Goal: Transaction & Acquisition: Purchase product/service

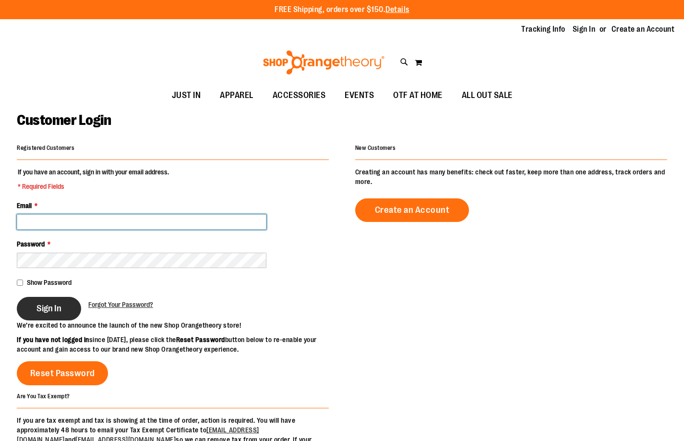
type input "**********"
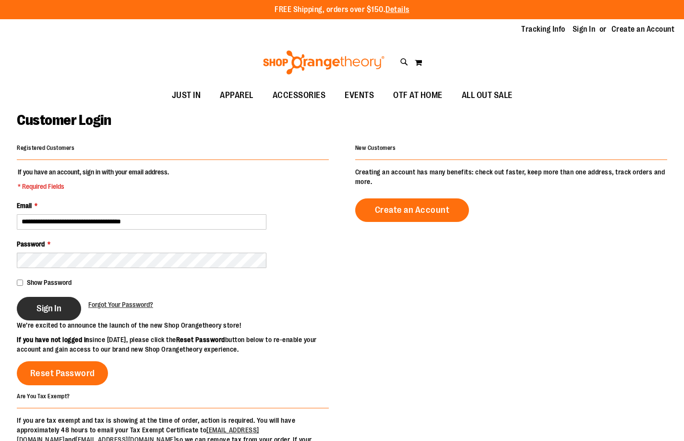
type input "**********"
click at [47, 307] on span "Sign In" at bounding box center [48, 308] width 25 height 11
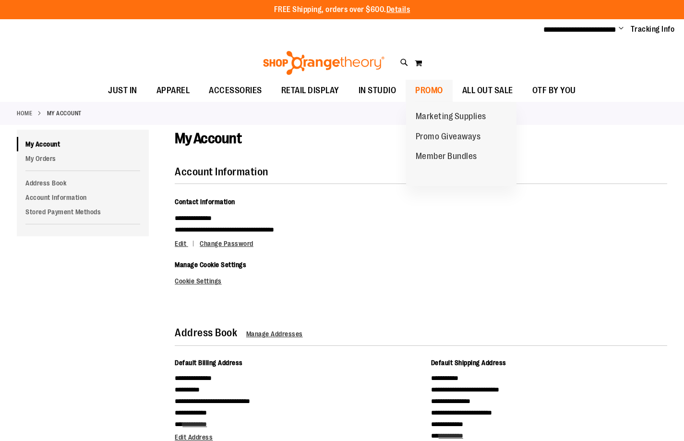
type input "**********"
click at [435, 88] on span "PROMO" at bounding box center [429, 91] width 28 height 22
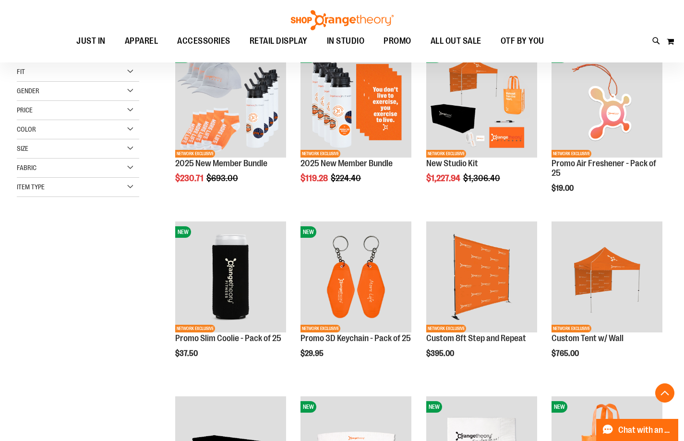
scroll to position [288, 0]
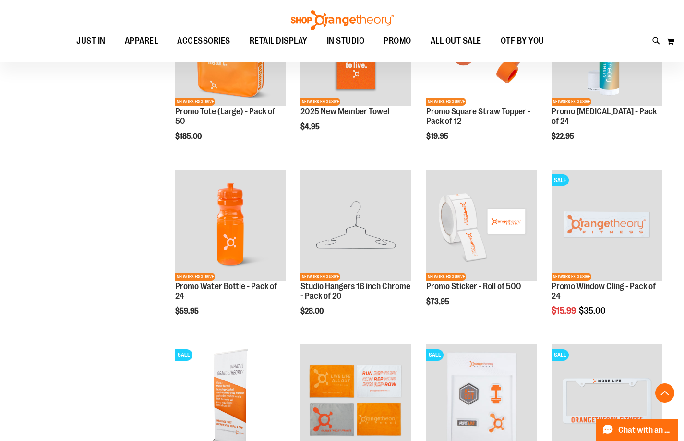
scroll to position [912, 0]
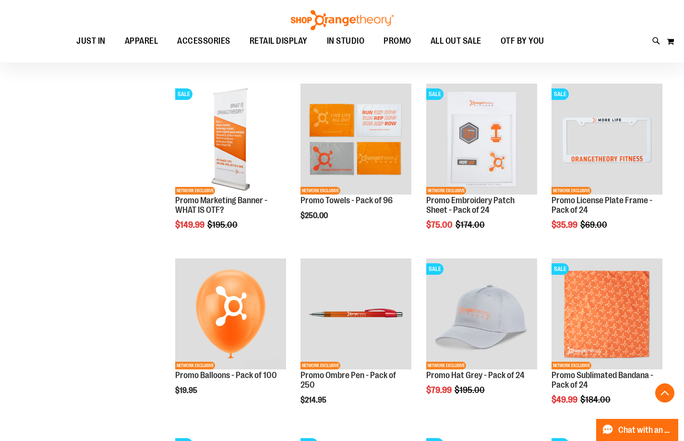
scroll to position [954, 0]
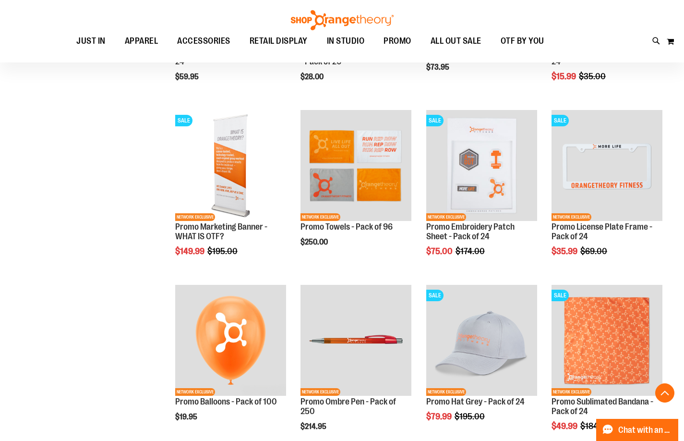
type input "**********"
click at [348, 15] on img at bounding box center [342, 20] width 106 height 20
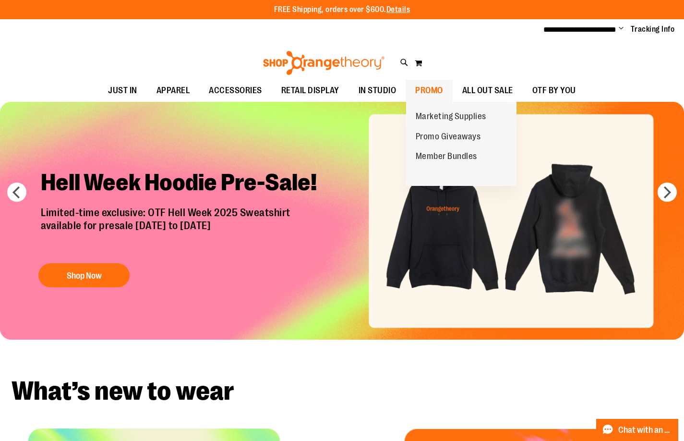
type input "**********"
drag, startPoint x: 420, startPoint y: 99, endPoint x: 424, endPoint y: 92, distance: 8.3
click at [420, 98] on li "PROMO PROMO Marketing Supplies Promo Giveaways Member Bundles" at bounding box center [429, 91] width 47 height 22
click at [429, 87] on span "PROMO" at bounding box center [429, 91] width 28 height 22
click at [434, 135] on span "Promo Giveaways" at bounding box center [448, 138] width 65 height 12
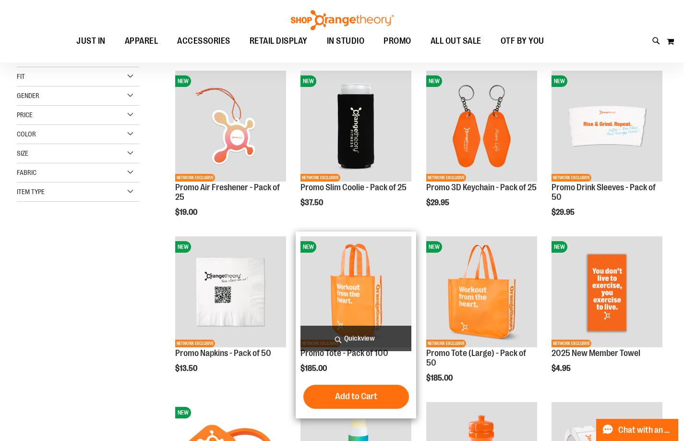
scroll to position [144, 0]
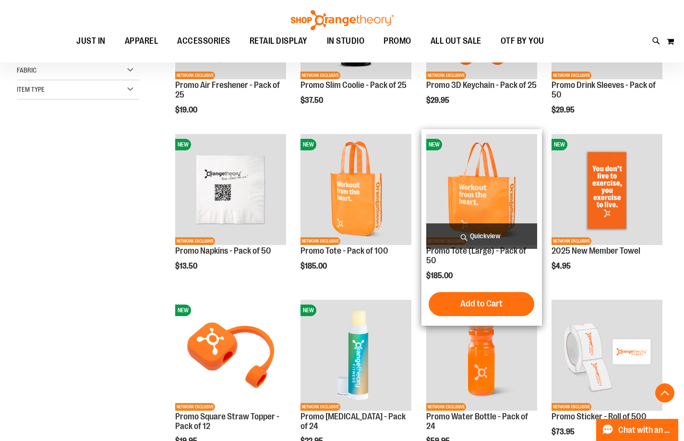
scroll to position [336, 0]
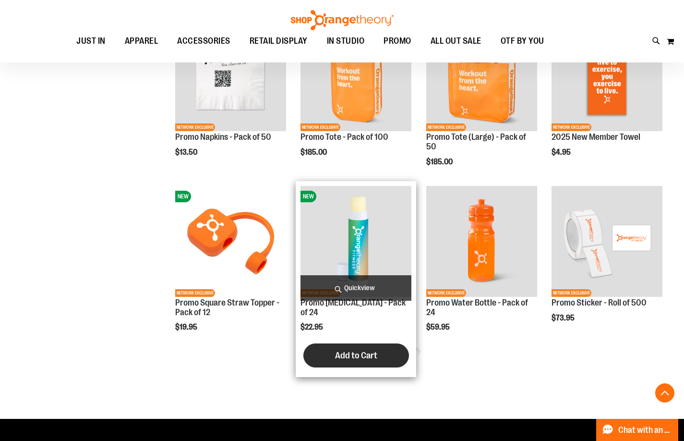
type input "**********"
click at [338, 350] on span "Add to Cart" at bounding box center [356, 355] width 42 height 11
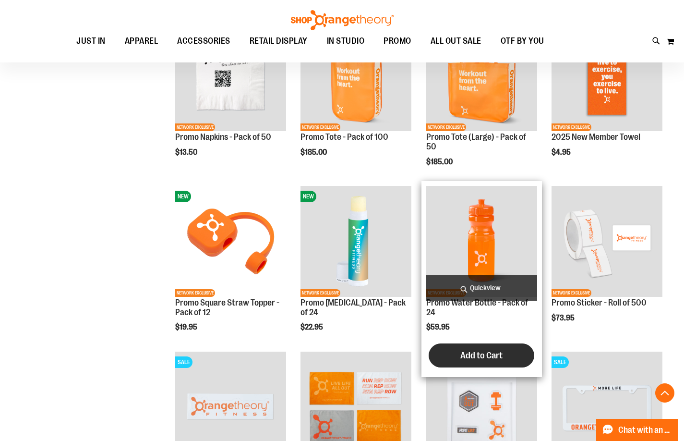
click at [502, 354] on span "Add to Cart" at bounding box center [481, 355] width 42 height 11
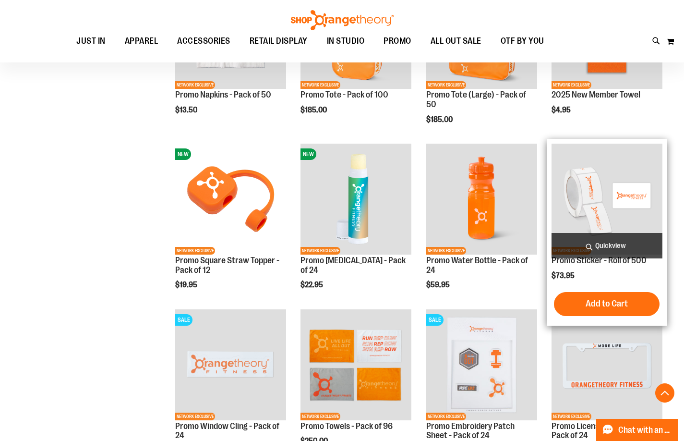
scroll to position [432, 0]
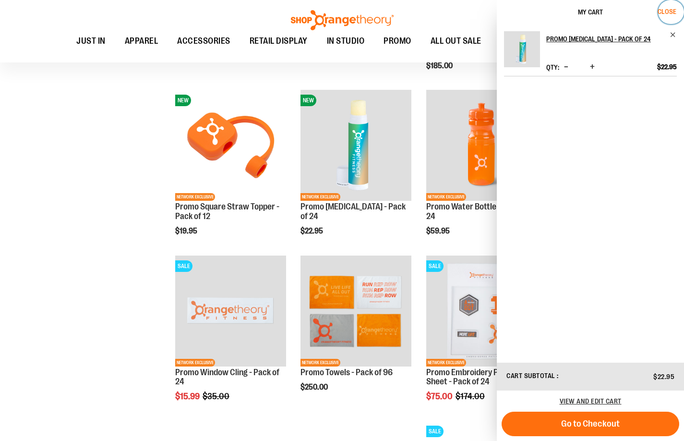
click at [668, 12] on span "Close" at bounding box center [667, 12] width 19 height 8
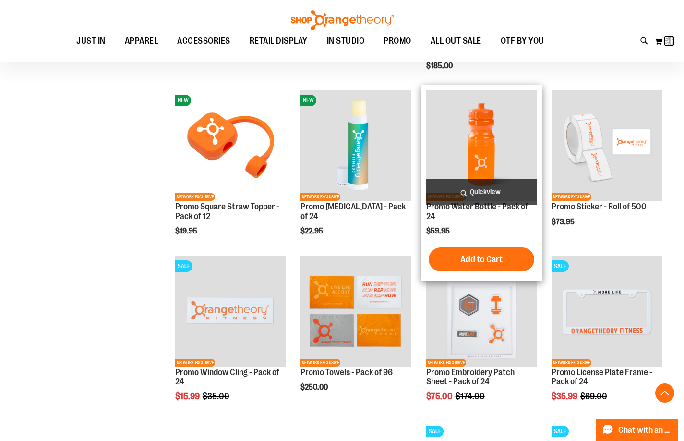
click at [483, 257] on span "Add to Cart" at bounding box center [481, 259] width 42 height 11
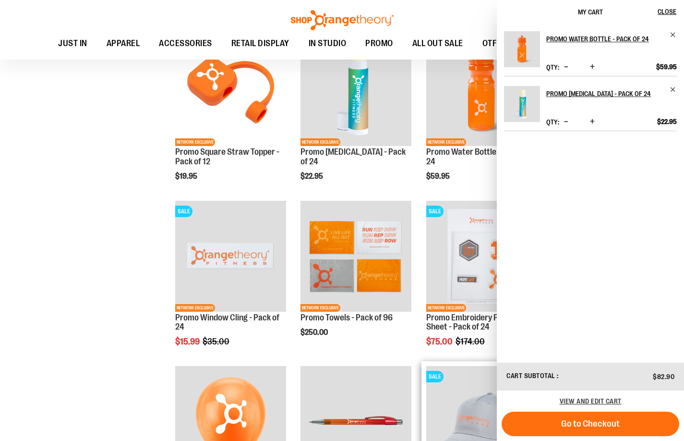
scroll to position [672, 0]
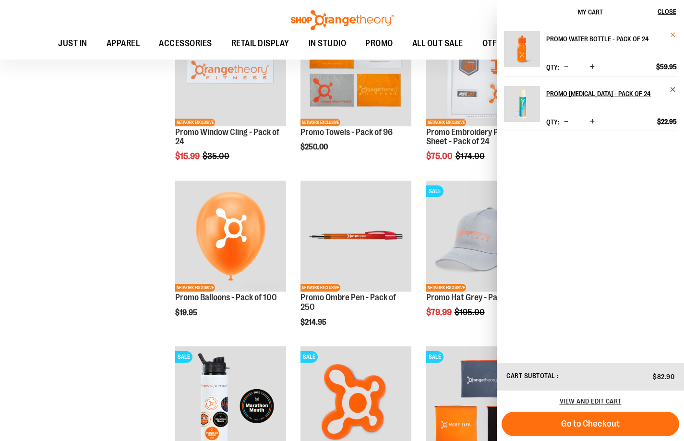
click at [675, 32] on span "Remove item" at bounding box center [673, 34] width 7 height 7
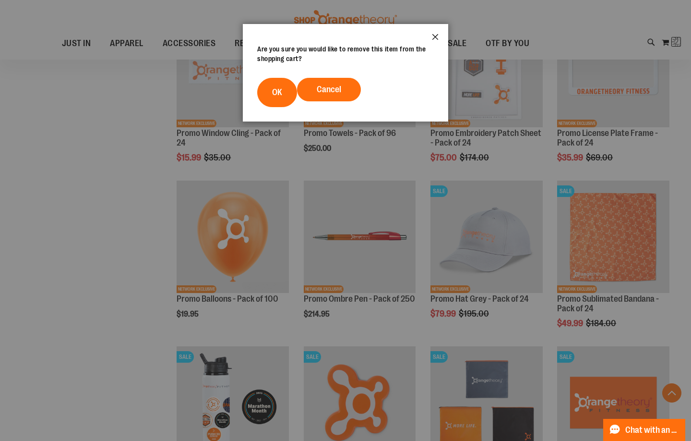
click at [431, 37] on button "Close" at bounding box center [435, 40] width 26 height 32
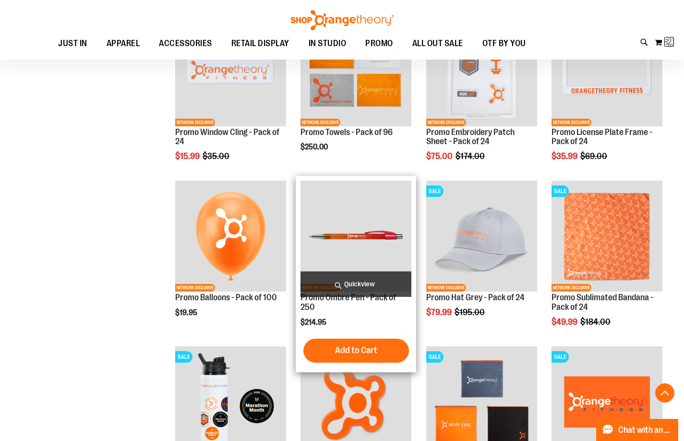
click at [372, 343] on button "Add to Cart" at bounding box center [356, 350] width 106 height 24
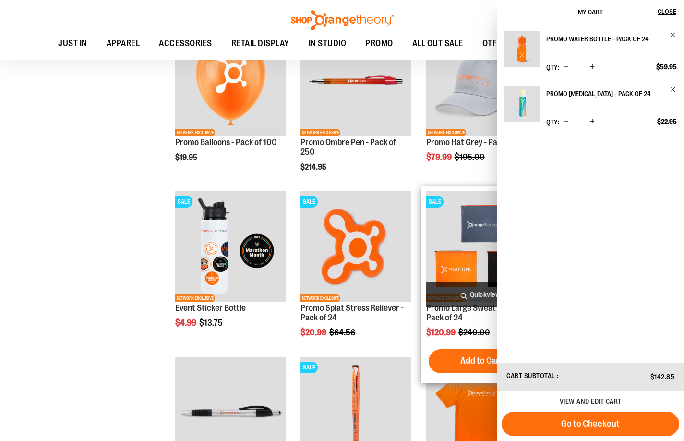
scroll to position [864, 0]
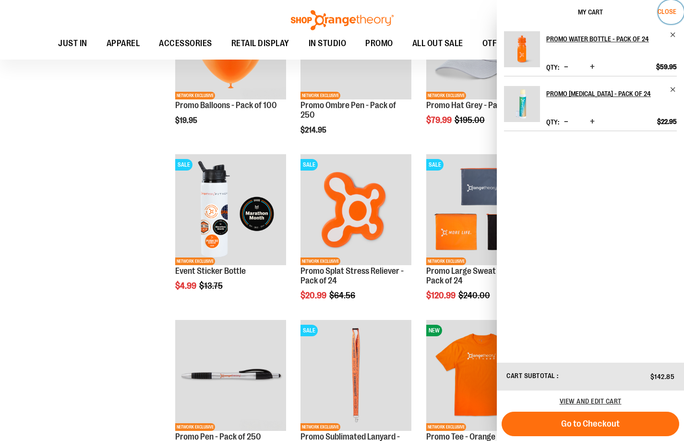
click at [663, 8] on span "Close" at bounding box center [667, 12] width 19 height 8
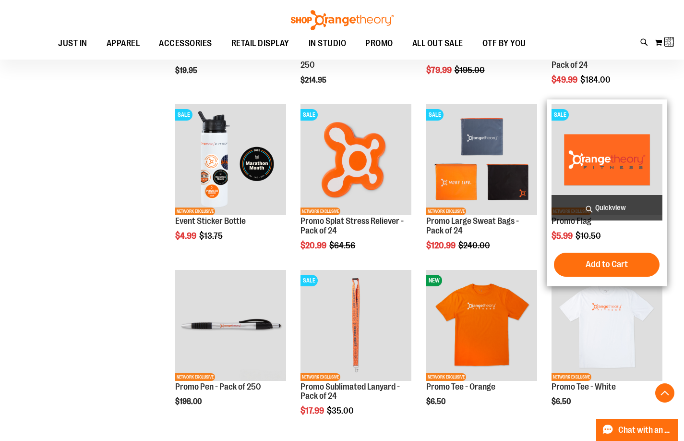
scroll to position [1008, 0]
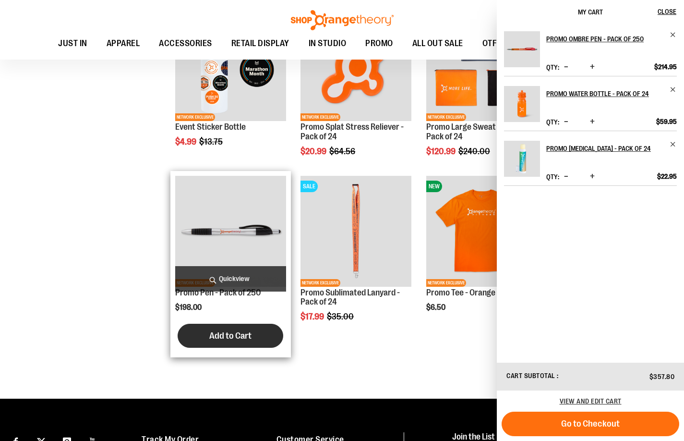
click at [252, 334] on button "Add to Cart" at bounding box center [231, 336] width 106 height 24
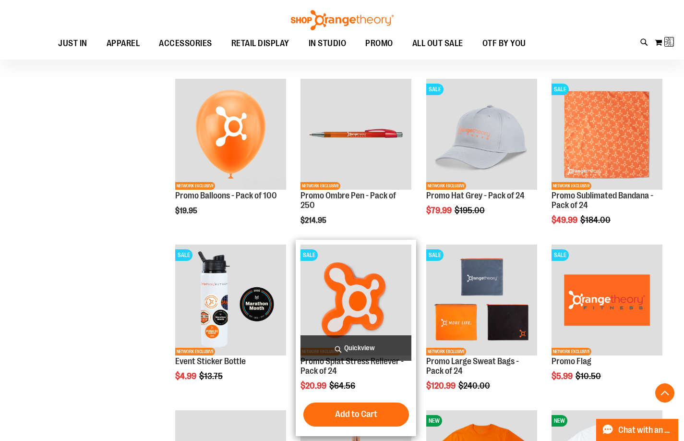
scroll to position [768, 0]
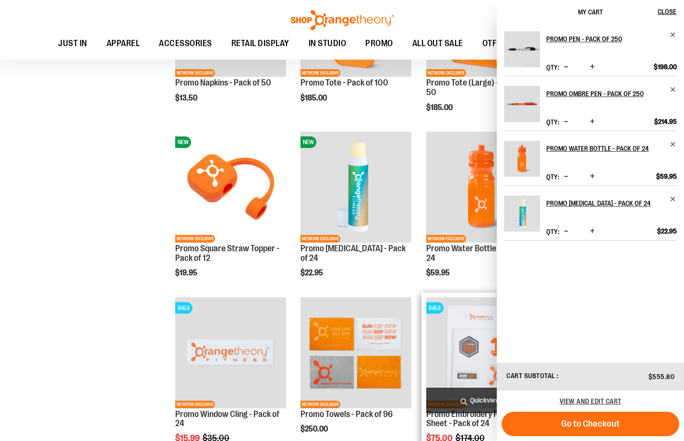
scroll to position [384, 0]
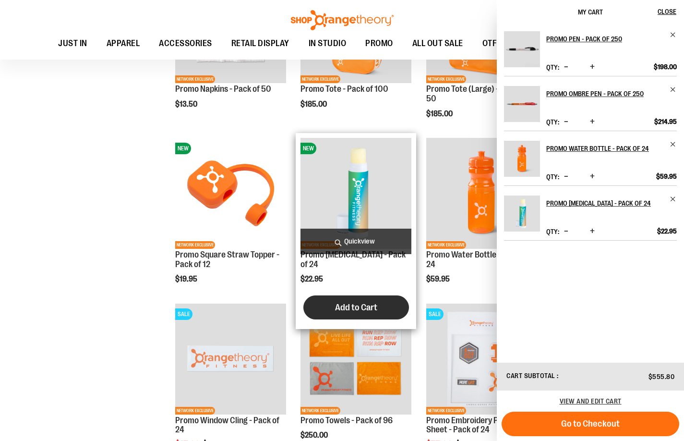
click at [354, 295] on button "Add to Cart" at bounding box center [356, 307] width 106 height 24
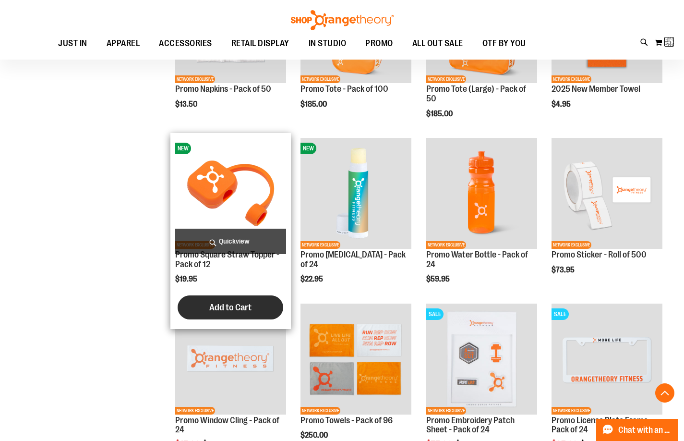
click at [229, 302] on span "Add to Cart" at bounding box center [230, 307] width 42 height 11
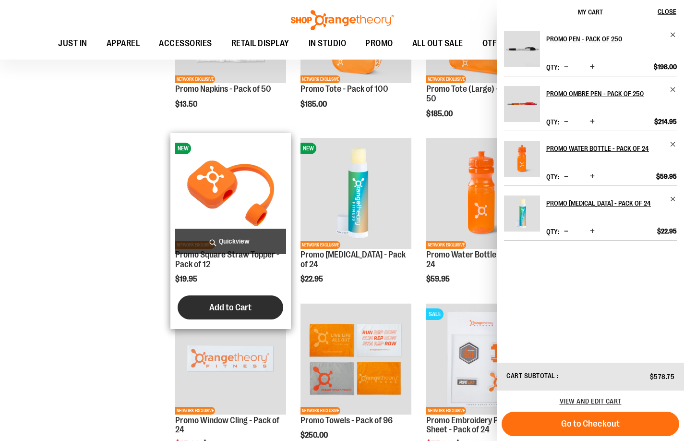
click at [229, 308] on span "Add to Cart" at bounding box center [230, 307] width 42 height 11
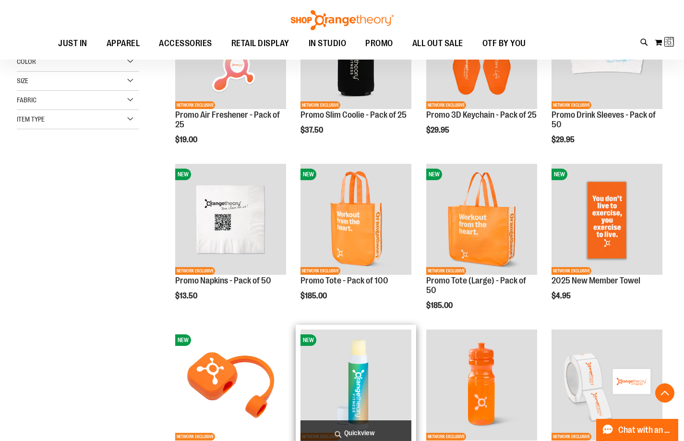
scroll to position [192, 0]
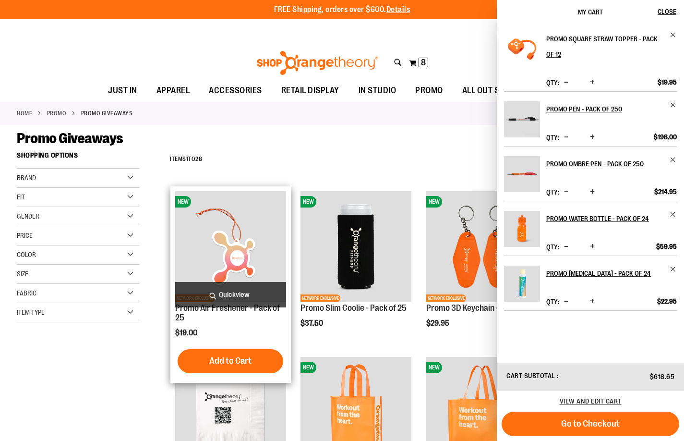
click at [244, 357] on span "Add to Cart" at bounding box center [230, 360] width 42 height 11
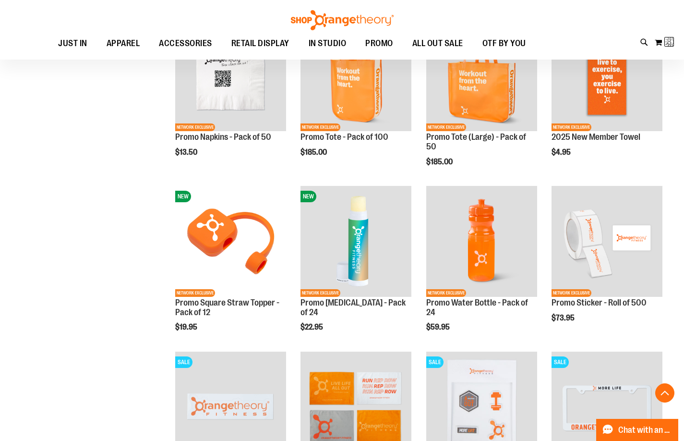
scroll to position [528, 0]
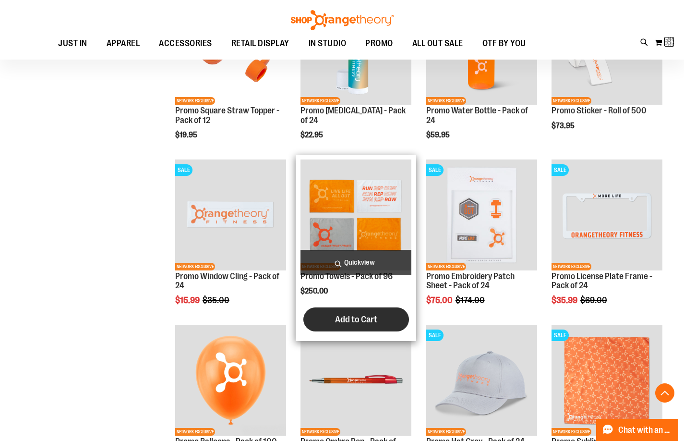
click at [368, 316] on span "Add to Cart" at bounding box center [356, 319] width 42 height 11
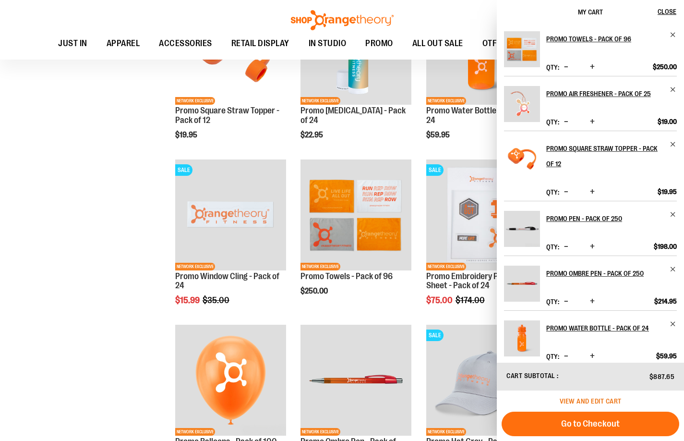
click at [610, 399] on span "View and edit cart" at bounding box center [591, 401] width 62 height 8
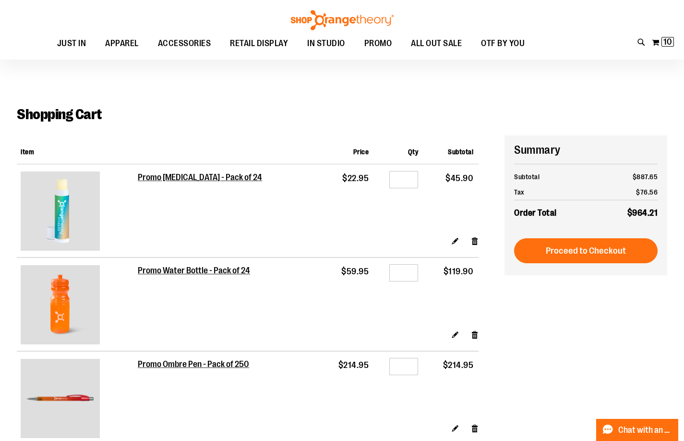
scroll to position [96, 0]
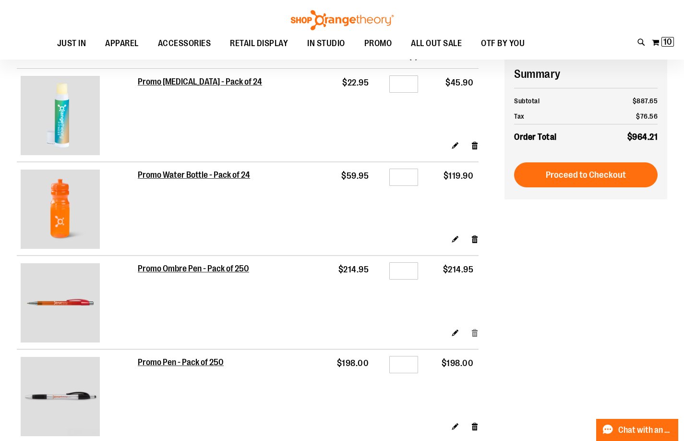
type input "**********"
click at [475, 332] on link "Remove item" at bounding box center [475, 332] width 8 height 10
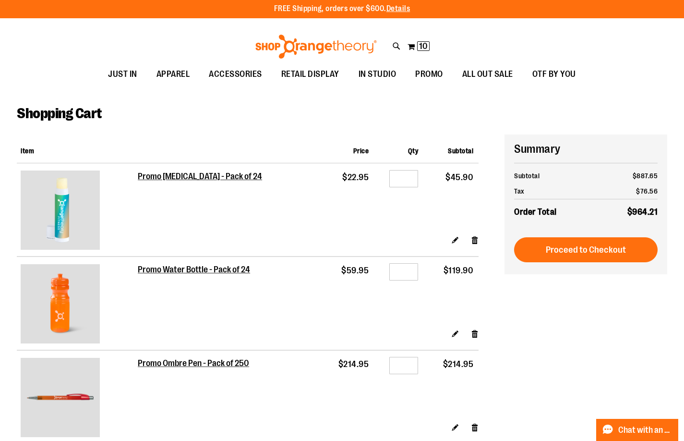
scroll to position [0, 0]
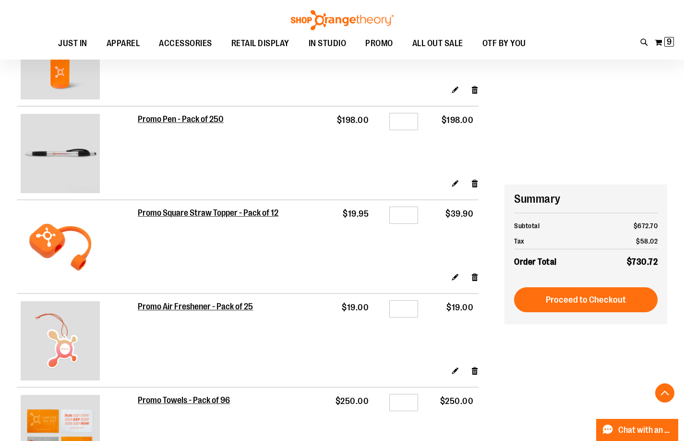
scroll to position [144, 0]
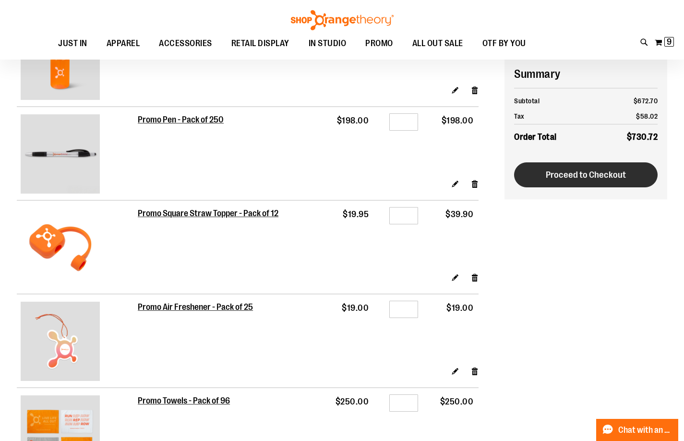
type input "**********"
click at [593, 174] on span "Proceed to Checkout" at bounding box center [586, 174] width 80 height 11
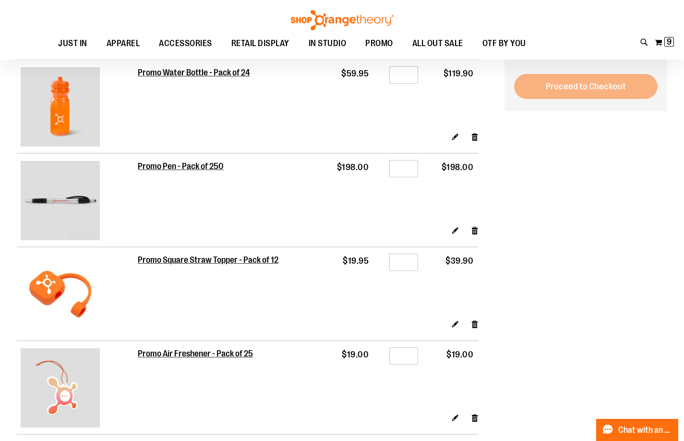
scroll to position [0, 0]
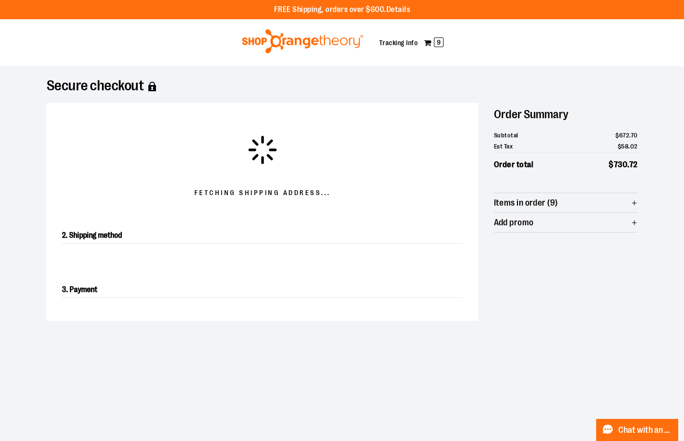
click at [317, 46] on img at bounding box center [303, 41] width 124 height 24
